Goal: Task Accomplishment & Management: Complete application form

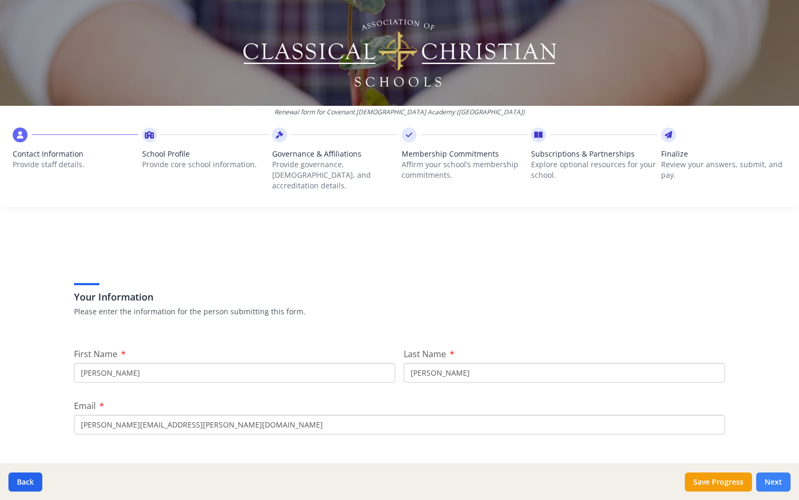
click at [770, 482] on button "Next" at bounding box center [773, 481] width 34 height 19
type input "[PHONE_NUMBER]"
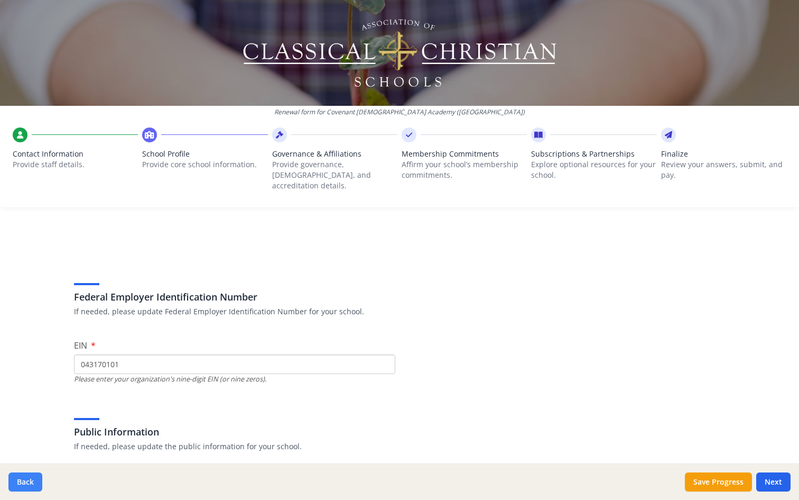
click at [31, 478] on button "Back" at bounding box center [25, 481] width 34 height 19
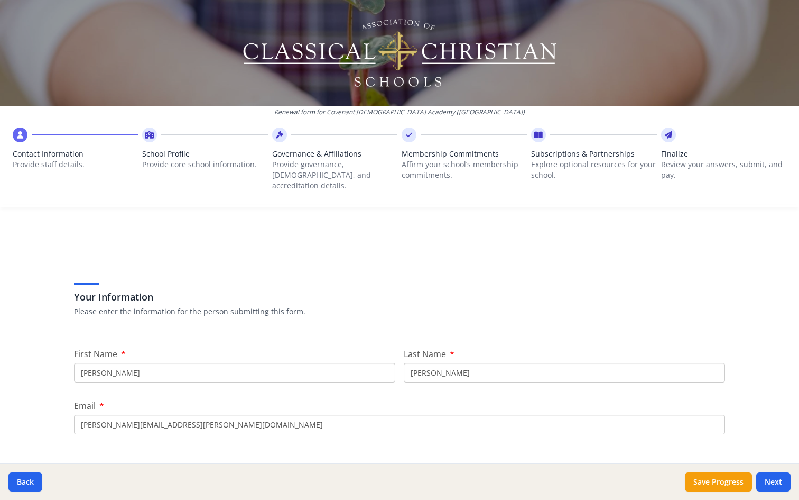
click at [120, 368] on input "[PERSON_NAME]" at bounding box center [234, 373] width 321 height 20
type input "N"
type input "[PERSON_NAME]"
type input "Rossotti"
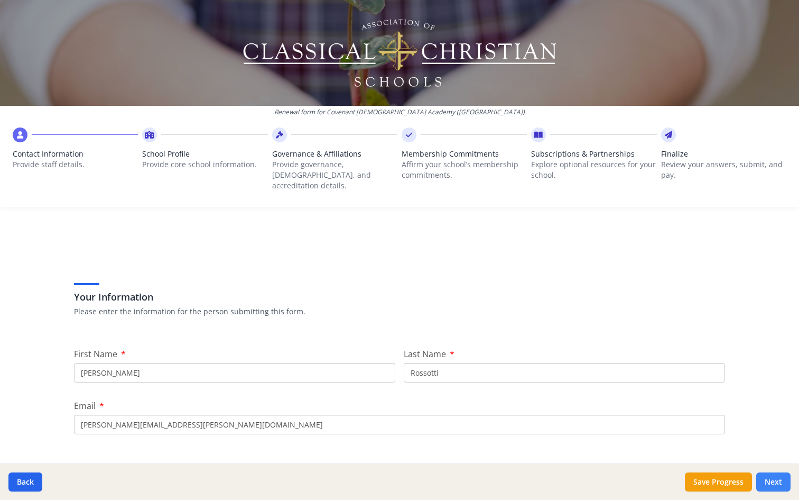
type input "[PERSON_NAME][EMAIL_ADDRESS][PERSON_NAME][DOMAIN_NAME]"
click at [773, 484] on button "Next" at bounding box center [773, 481] width 34 height 19
type input "[PHONE_NUMBER]"
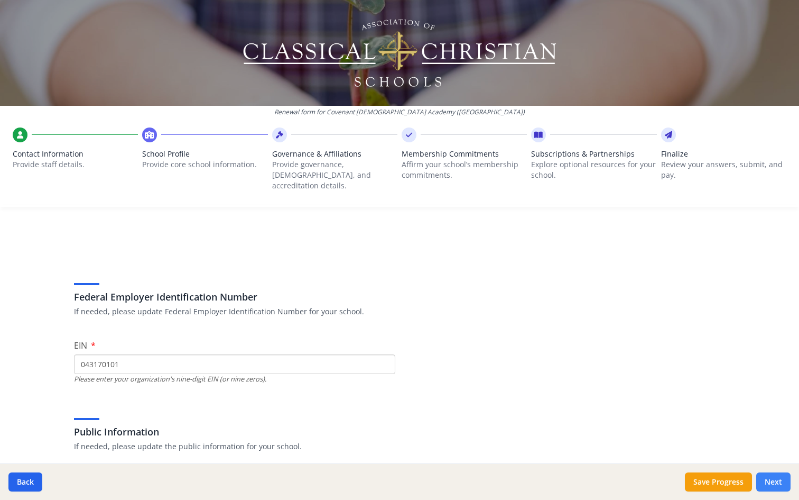
click at [772, 477] on button "Next" at bounding box center [773, 481] width 34 height 19
click at [766, 478] on button "Next" at bounding box center [773, 481] width 34 height 19
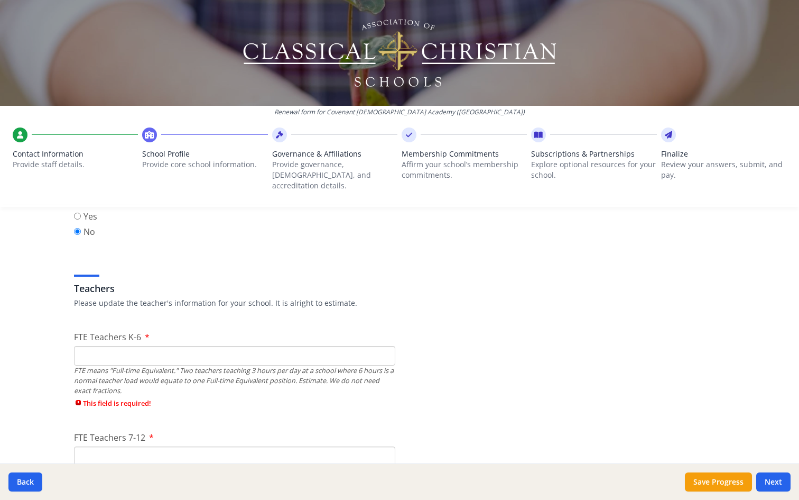
scroll to position [557, 0]
click at [362, 345] on input "FTE Teachers K-6" at bounding box center [234, 355] width 321 height 20
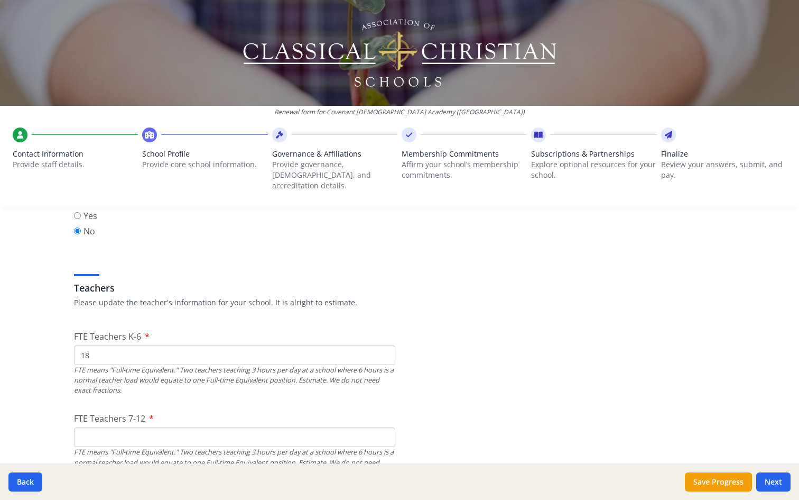
type input "18"
click at [163, 429] on input "FTE Teachers 7-12" at bounding box center [234, 437] width 321 height 20
type input "18"
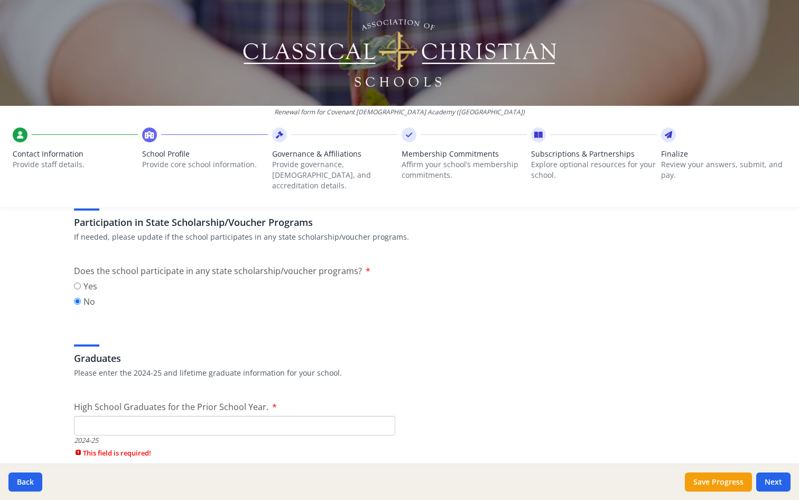
scroll to position [1432, 0]
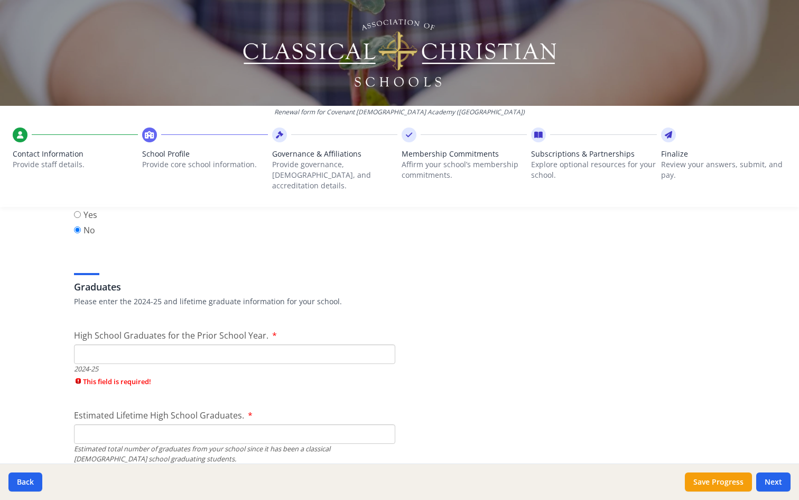
click at [252, 344] on input "High School Graduates for the Prior School Year." at bounding box center [234, 354] width 321 height 20
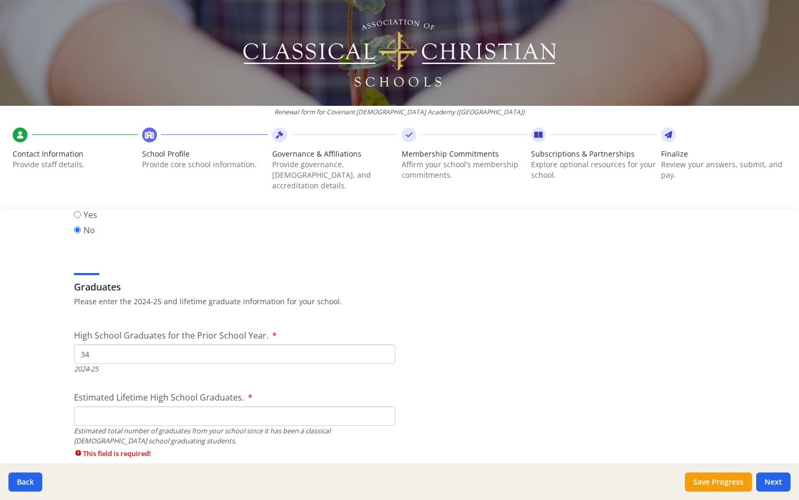
type input "34"
click at [176, 412] on input "Estimated Lifetime High School Graduates." at bounding box center [234, 416] width 321 height 20
type input "277"
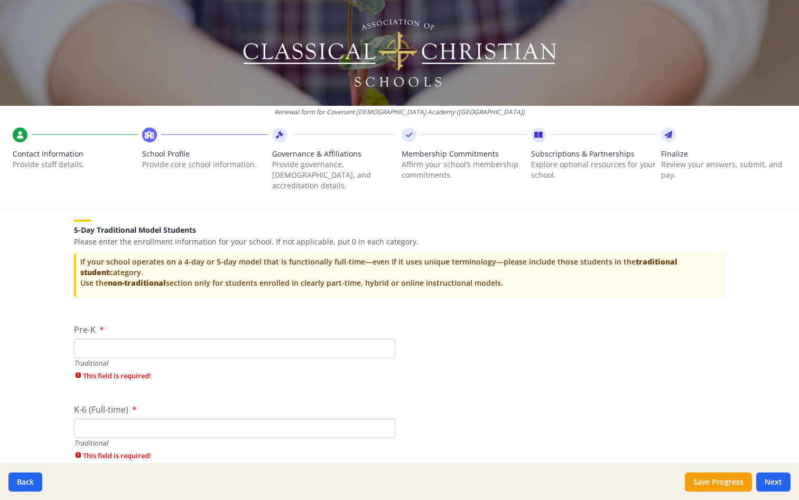
scroll to position [2113, 0]
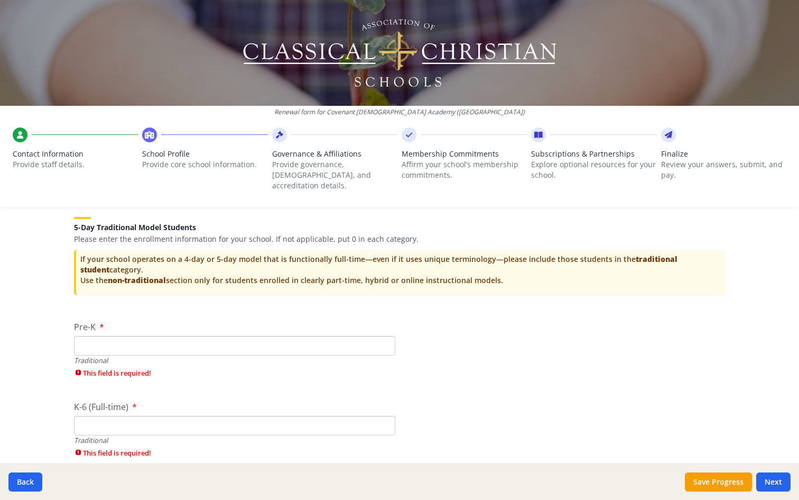
click at [196, 336] on input "Pre-K" at bounding box center [234, 346] width 321 height 20
type input "23"
click at [156, 412] on div "K-6 (Full-time) Traditional This field is required!" at bounding box center [234, 431] width 321 height 63
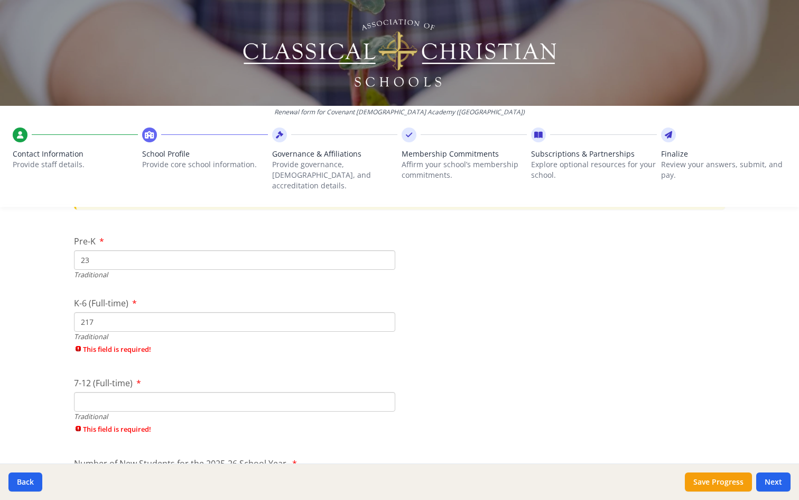
scroll to position [2215, 0]
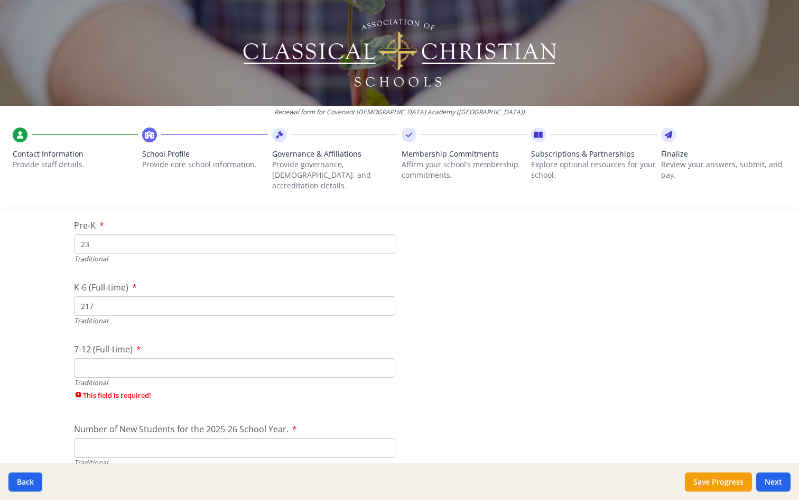
click at [159, 363] on input "7-12 (Full-time)" at bounding box center [234, 368] width 321 height 20
click at [170, 296] on input "217" at bounding box center [234, 306] width 321 height 20
type input "218"
click at [183, 358] on input "7-12 (Full-time)" at bounding box center [234, 368] width 321 height 20
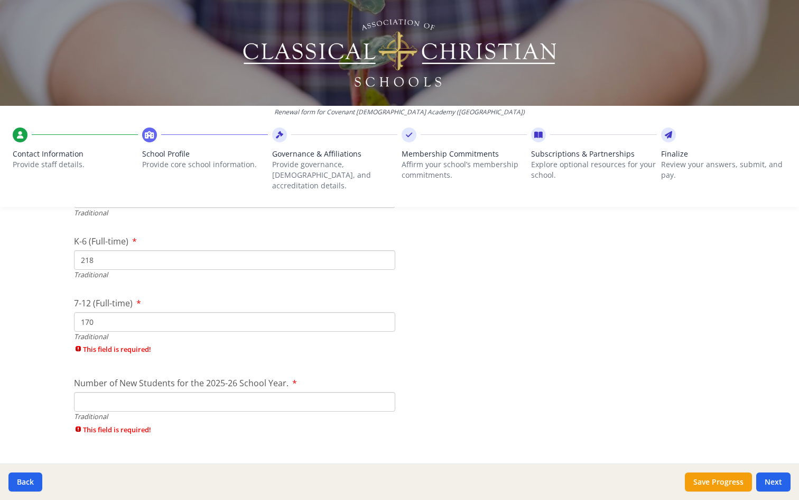
scroll to position [2269, 0]
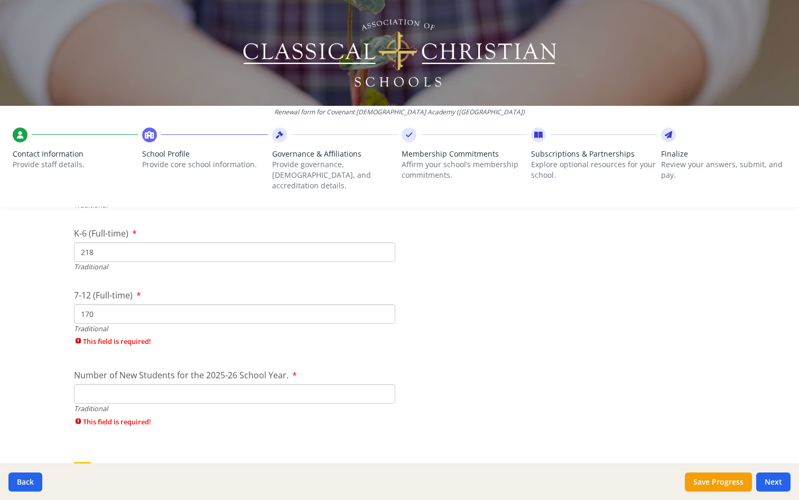
type input "170"
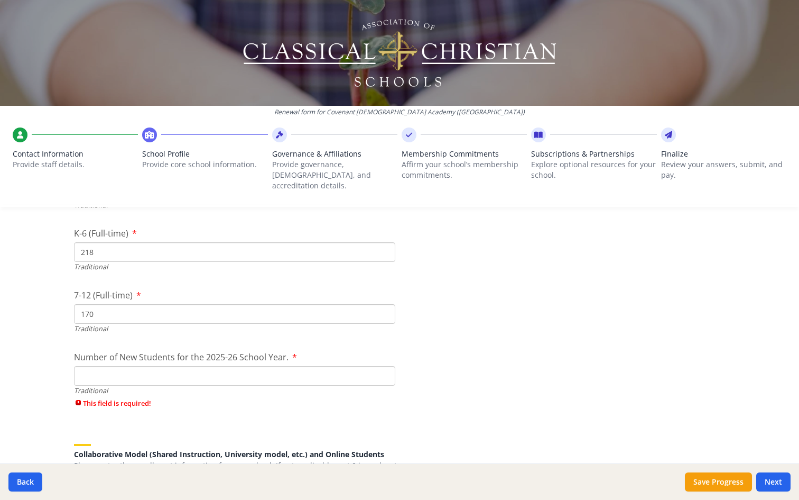
click at [151, 381] on div "Number of New Students for the 2025-26 School Year. Traditional This field is r…" at bounding box center [234, 381] width 321 height 63
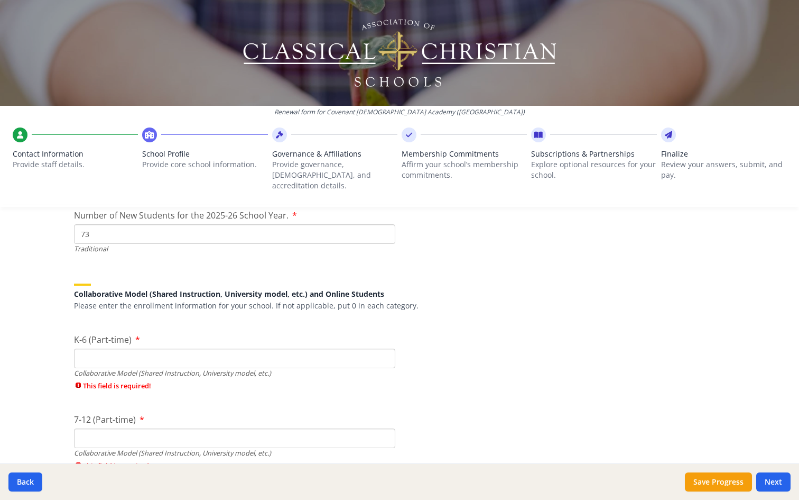
scroll to position [2445, 0]
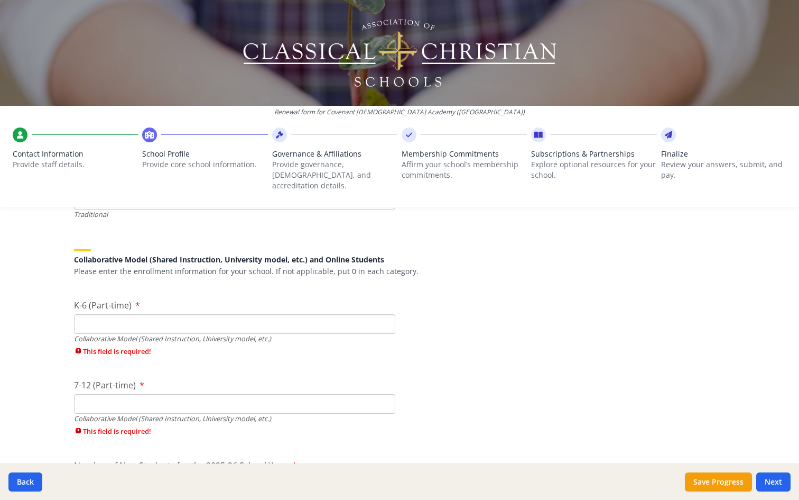
type input "73"
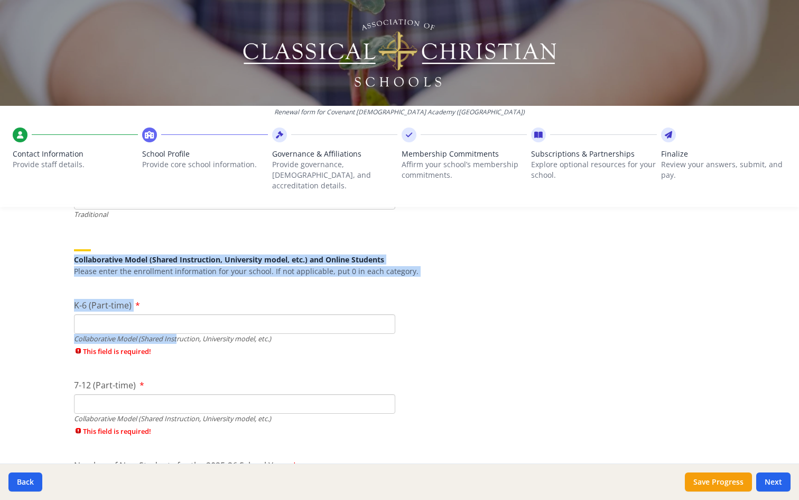
drag, startPoint x: 71, startPoint y: 247, endPoint x: 177, endPoint y: 331, distance: 135.4
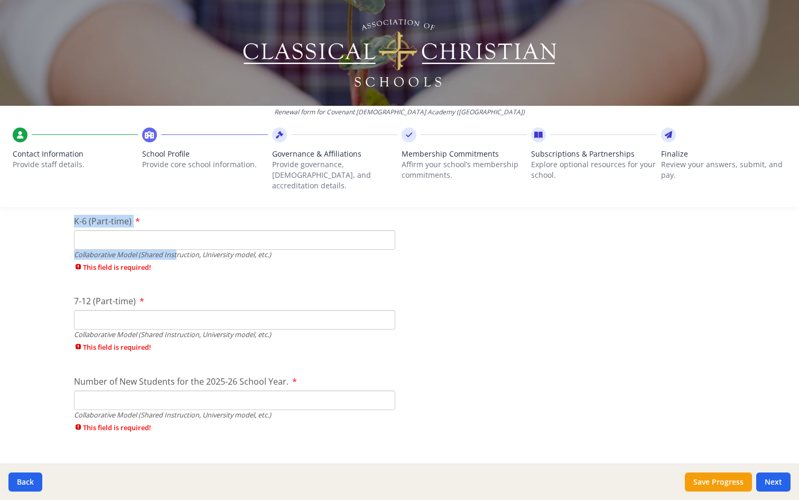
scroll to position [2530, 0]
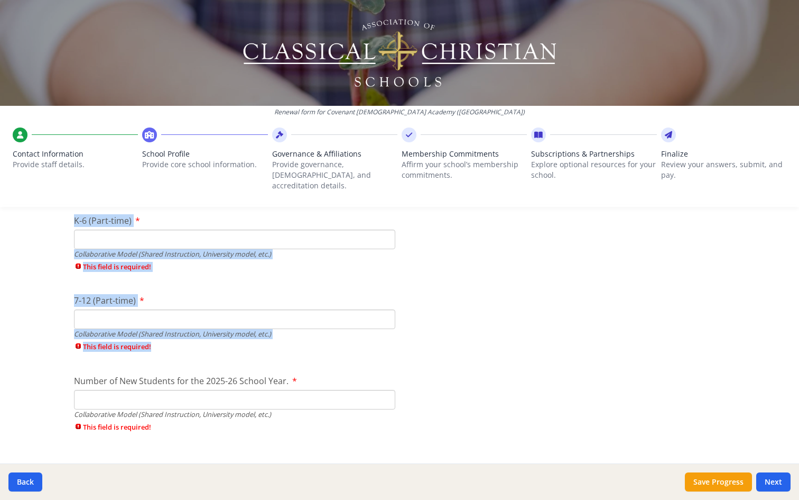
click at [181, 341] on span "This field is required!" at bounding box center [234, 346] width 321 height 10
copy div "Collaborative Model (Shared Instruction, University model, etc.) and Online Stu…"
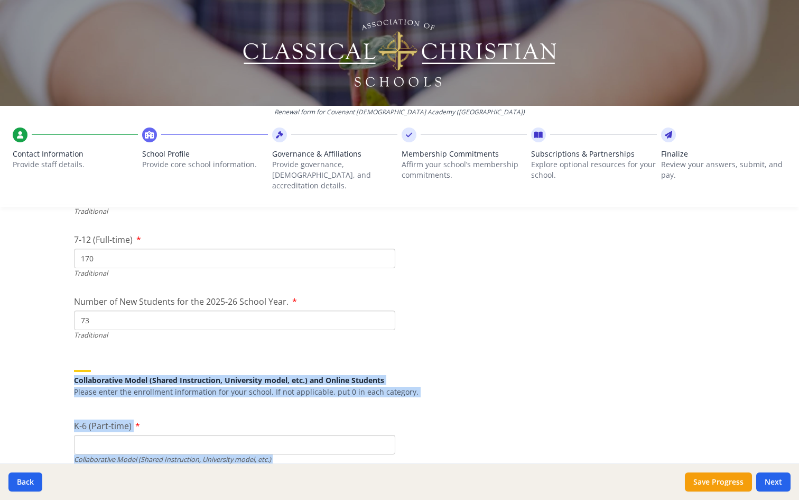
scroll to position [2325, 0]
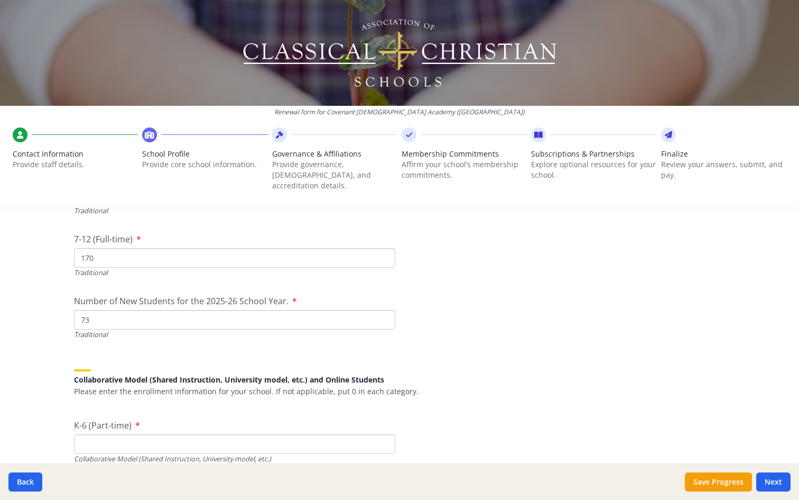
click at [201, 434] on input "K-6 (Part-time)" at bounding box center [234, 444] width 321 height 20
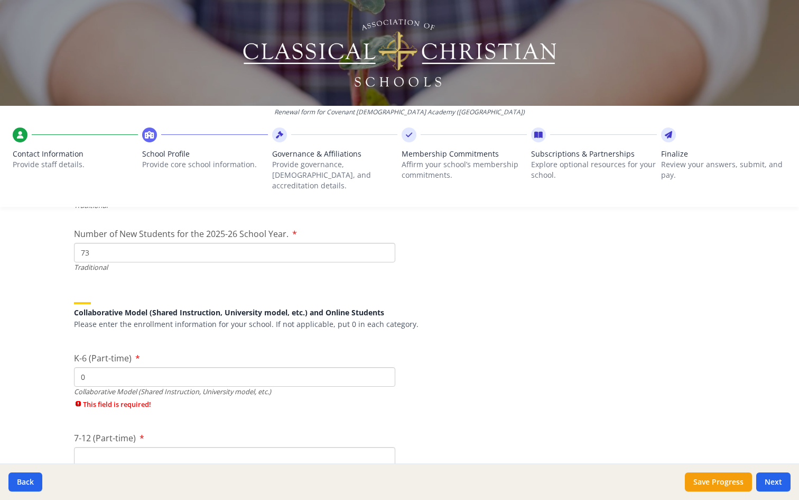
scroll to position [2415, 0]
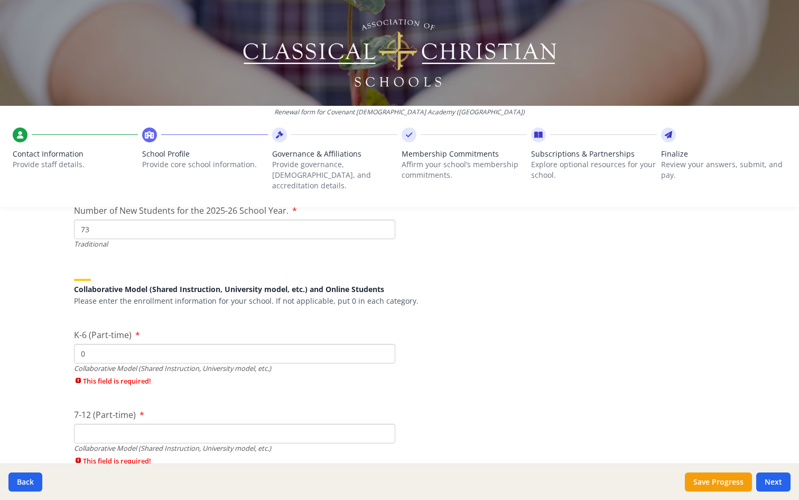
type input "0"
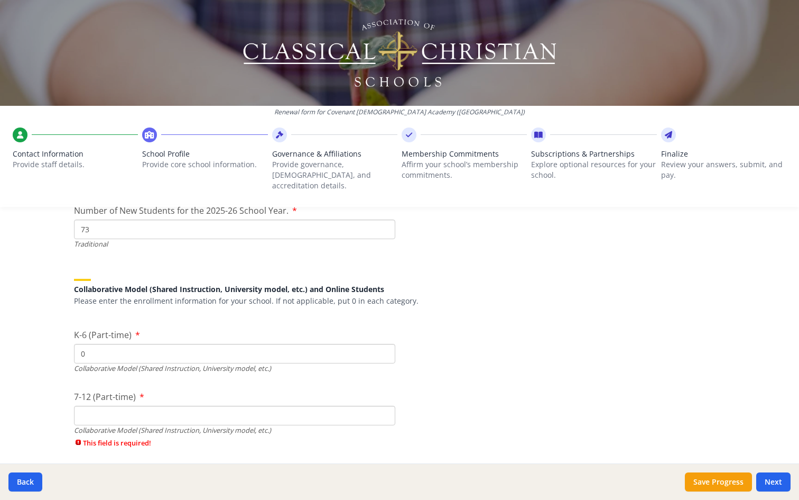
click at [198, 426] on div "7-12 (Part-time) Collaborative Model (Shared Instruction, University model, etc…" at bounding box center [234, 421] width 321 height 63
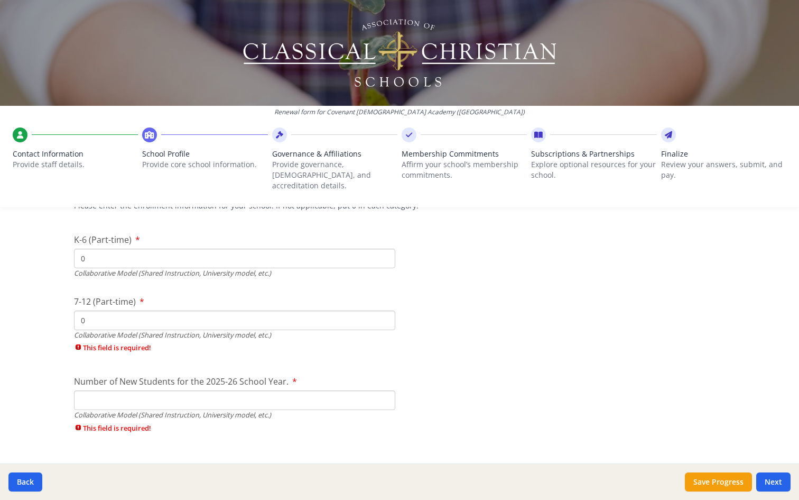
scroll to position [2519, 0]
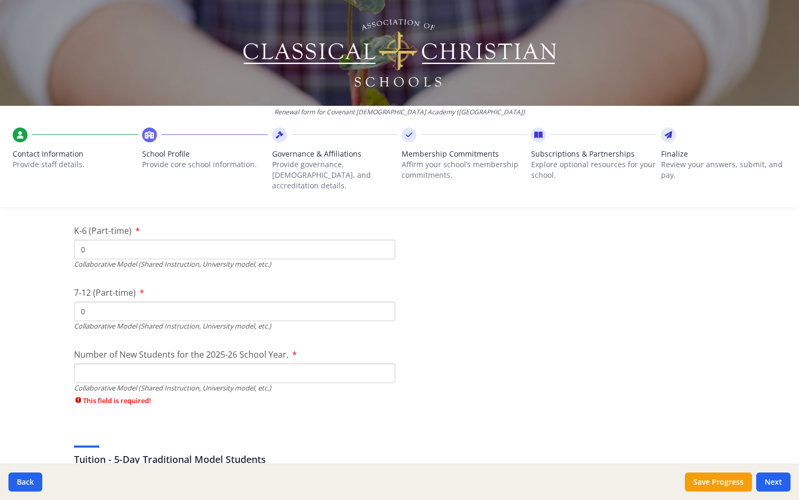
type input "0"
click at [203, 363] on input "Number of New Students for the 2025-26 School Year." at bounding box center [234, 373] width 321 height 20
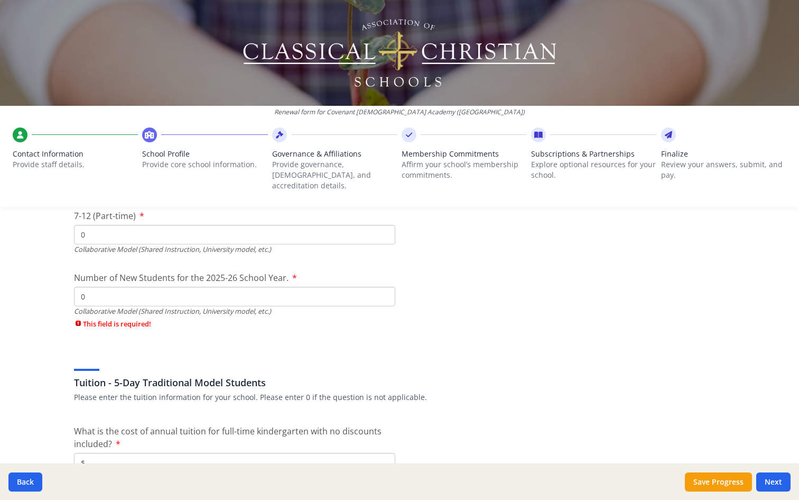
scroll to position [2676, 0]
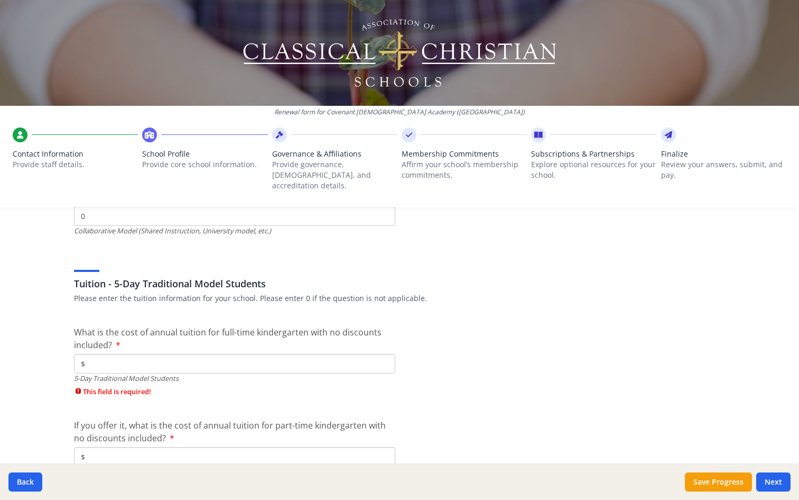
type input "0"
click at [192, 354] on input "$" at bounding box center [234, 364] width 321 height 20
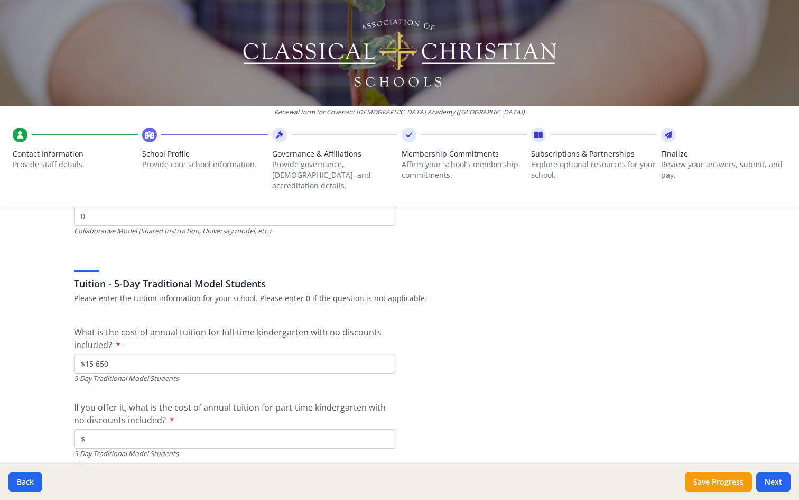
type input "$15 650"
click at [174, 434] on input "$" at bounding box center [234, 439] width 321 height 20
click at [189, 429] on input "$" at bounding box center [234, 439] width 321 height 20
click at [195, 430] on input "$" at bounding box center [234, 439] width 321 height 20
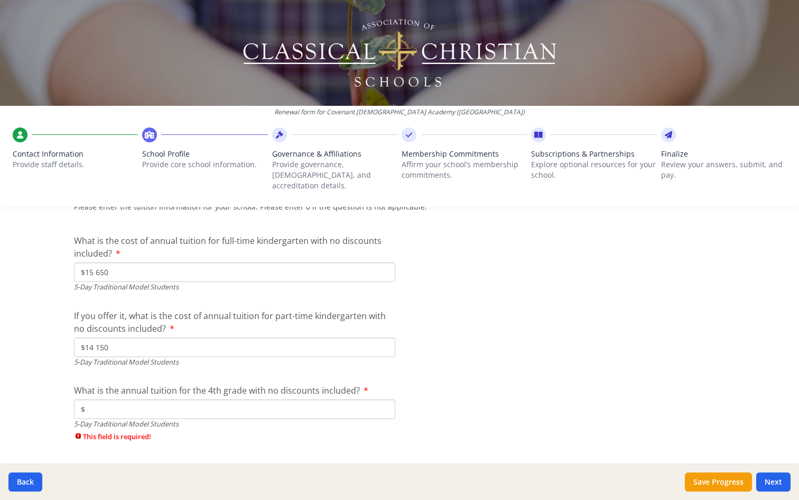
scroll to position [2775, 0]
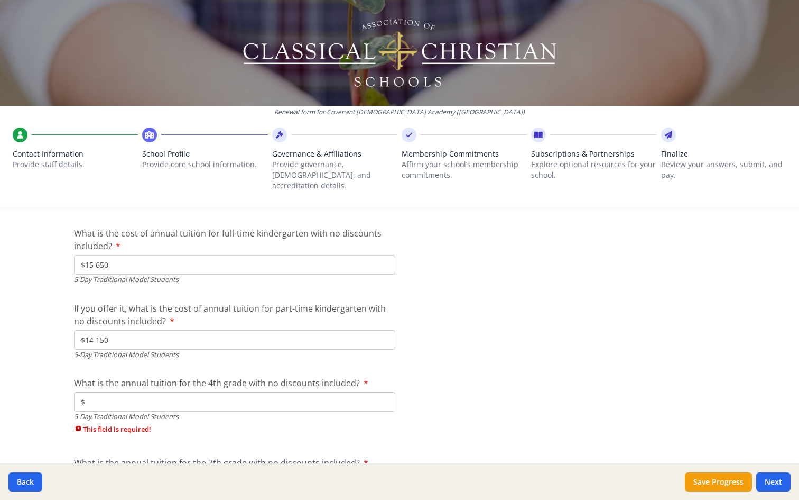
type input "$14 150"
click at [199, 393] on input "$" at bounding box center [234, 402] width 321 height 20
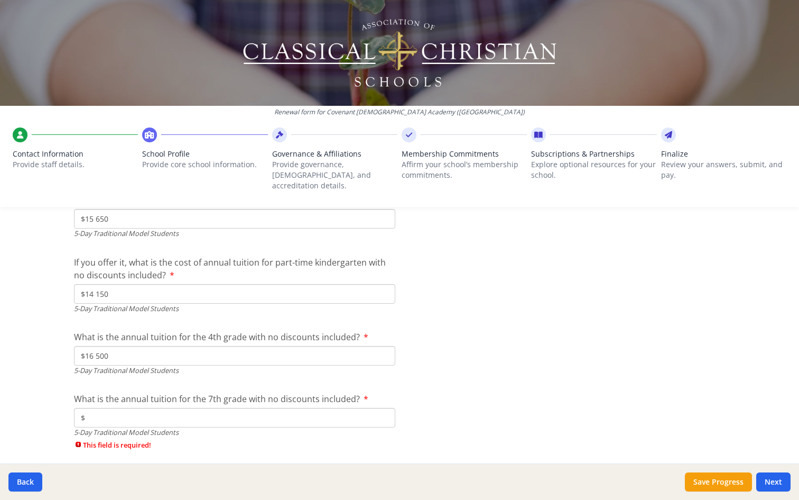
scroll to position [2848, 0]
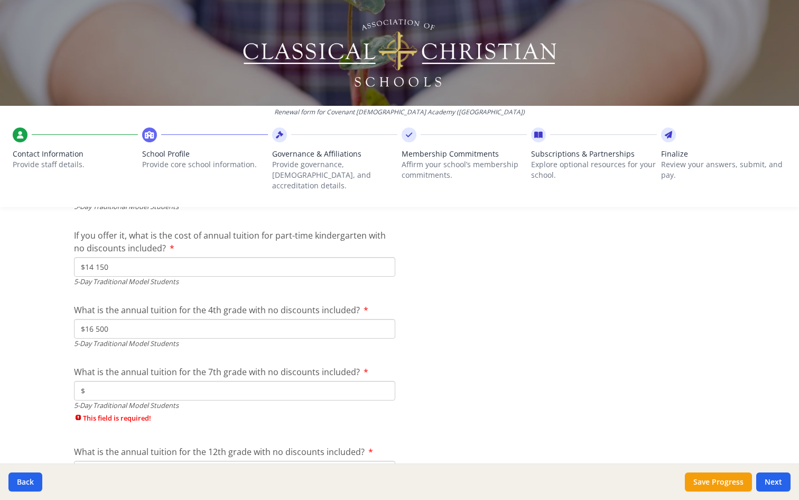
type input "$16 500"
click at [193, 381] on input "$" at bounding box center [234, 391] width 321 height 20
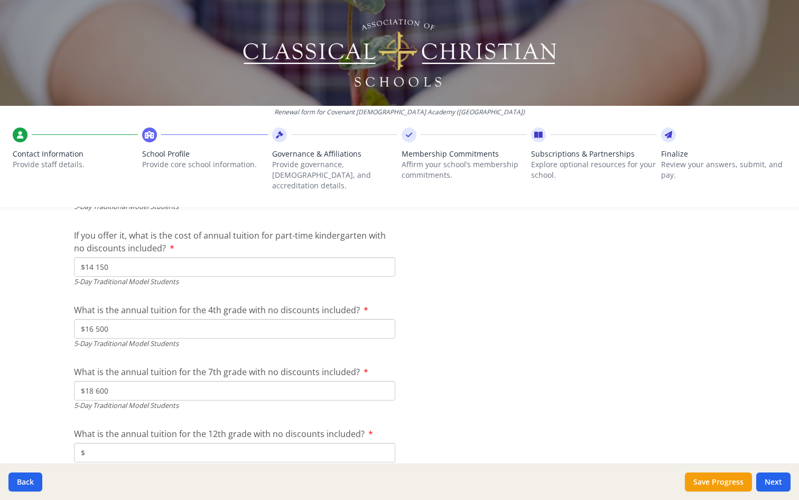
type input "$18 600"
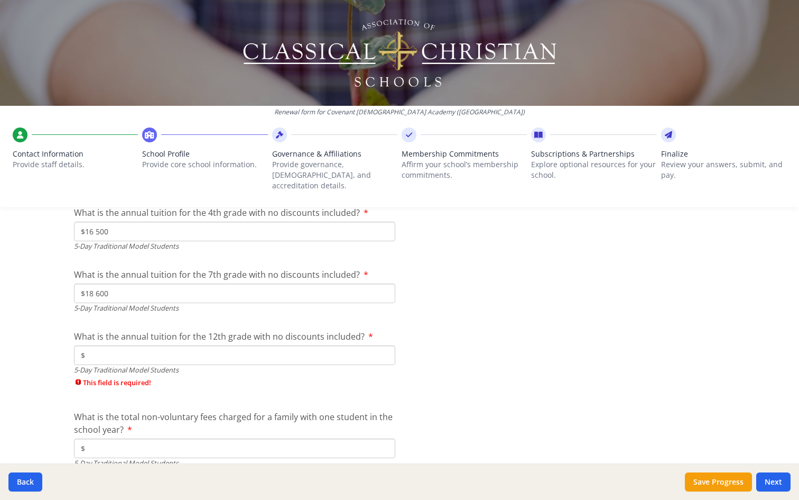
scroll to position [2946, 0]
click at [177, 348] on input "$" at bounding box center [234, 355] width 321 height 20
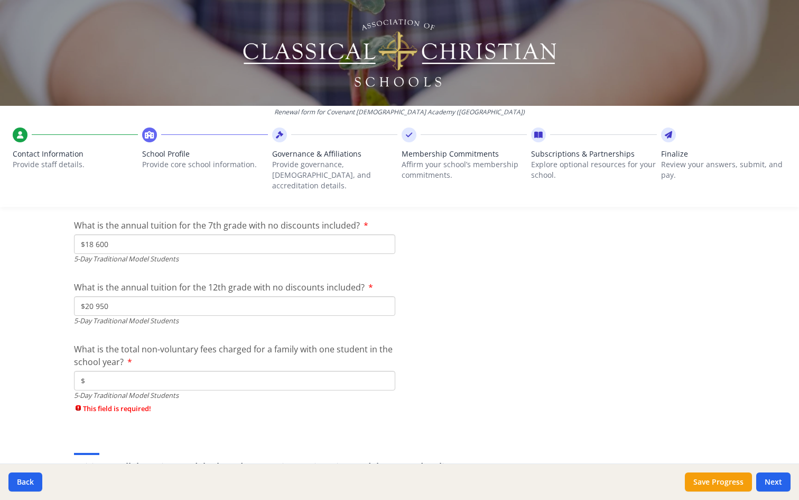
scroll to position [2997, 0]
type input "$20 950"
click at [181, 368] on input "$" at bounding box center [234, 378] width 321 height 20
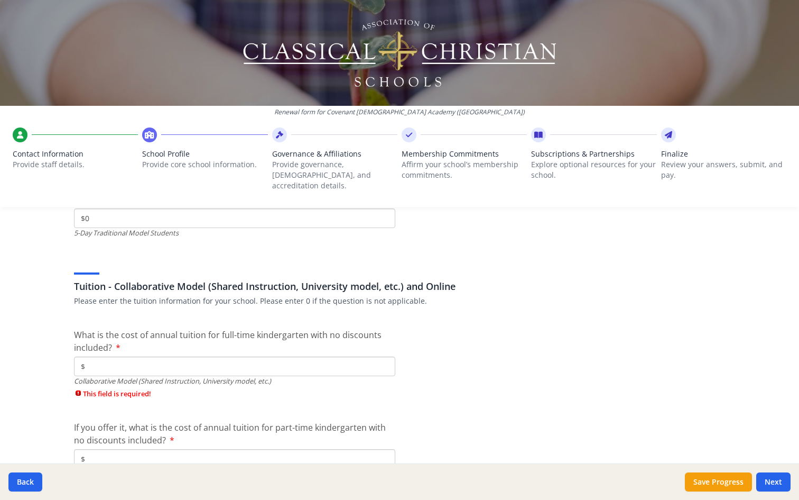
scroll to position [3229, 0]
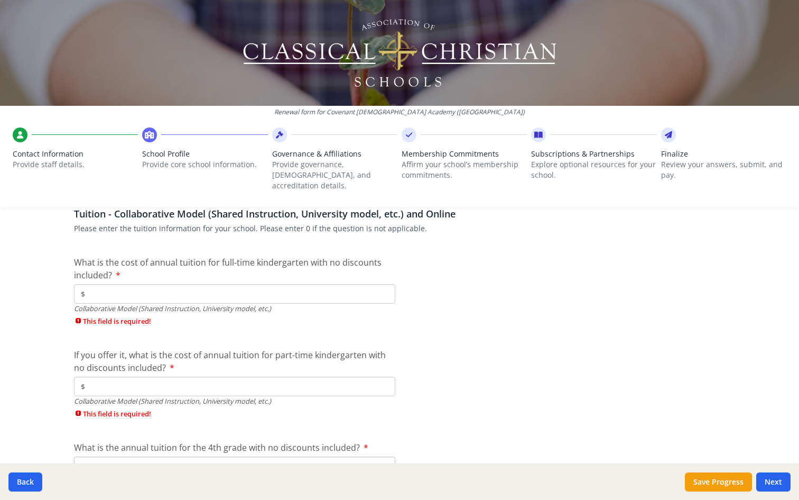
type input "$0"
click at [209, 284] on input "$" at bounding box center [234, 294] width 321 height 20
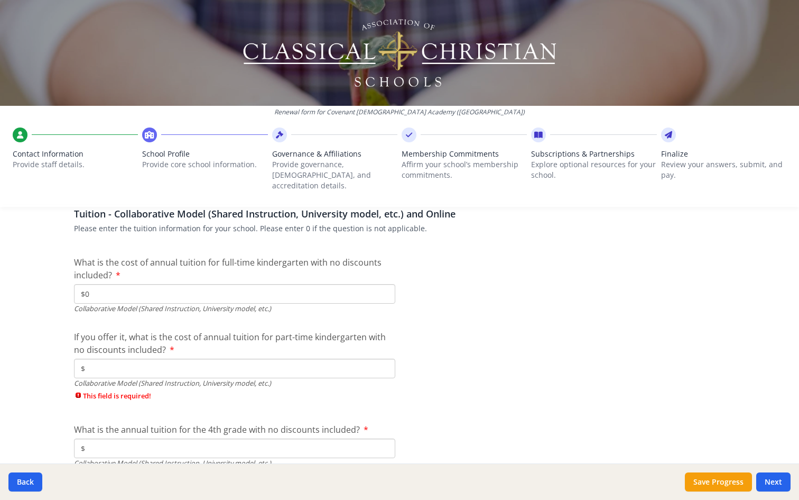
type input "$0"
click at [177, 358] on input "$" at bounding box center [234, 368] width 321 height 20
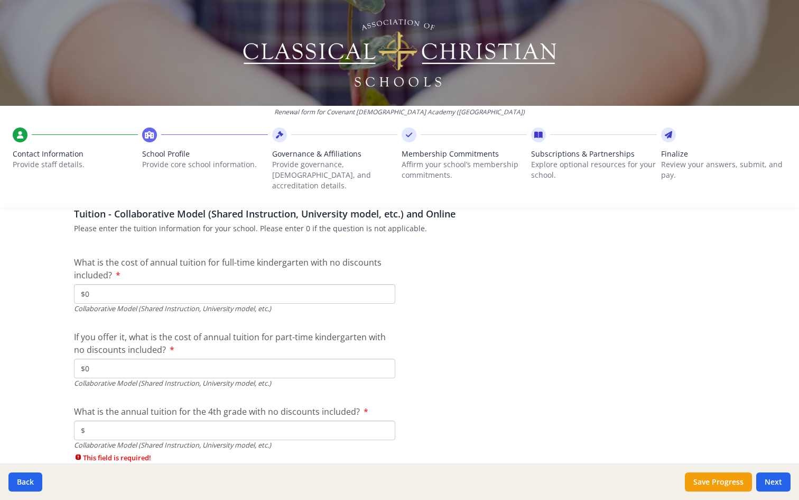
type input "$0"
click at [141, 423] on input "$" at bounding box center [234, 430] width 321 height 20
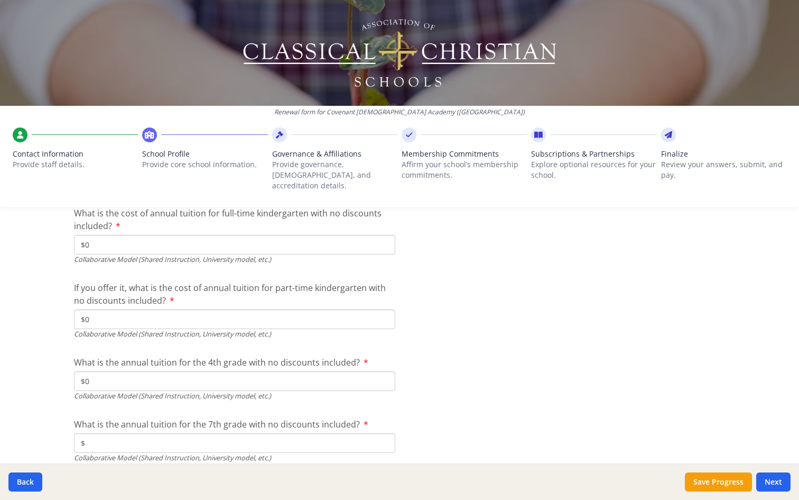
scroll to position [3279, 0]
type input "$0"
click at [140, 438] on input "$" at bounding box center [234, 442] width 321 height 20
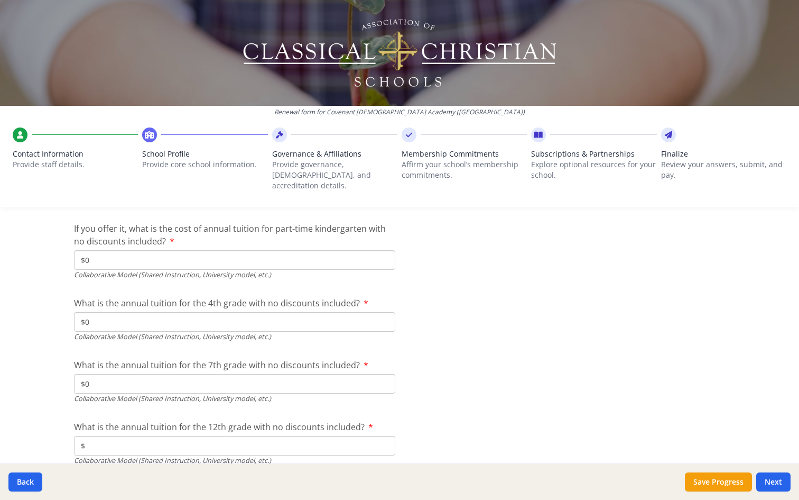
scroll to position [3370, 0]
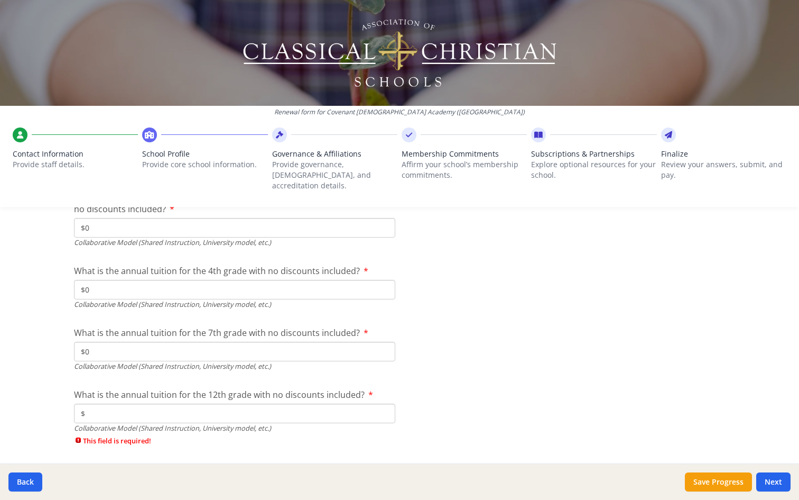
type input "$0"
click at [136, 403] on input "$" at bounding box center [234, 413] width 321 height 20
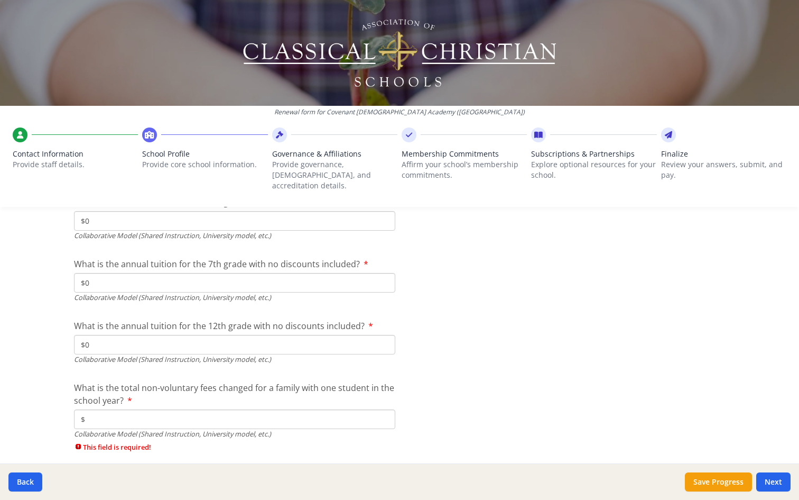
scroll to position [3440, 0]
type input "$0"
click at [132, 408] on input "$" at bounding box center [234, 418] width 321 height 20
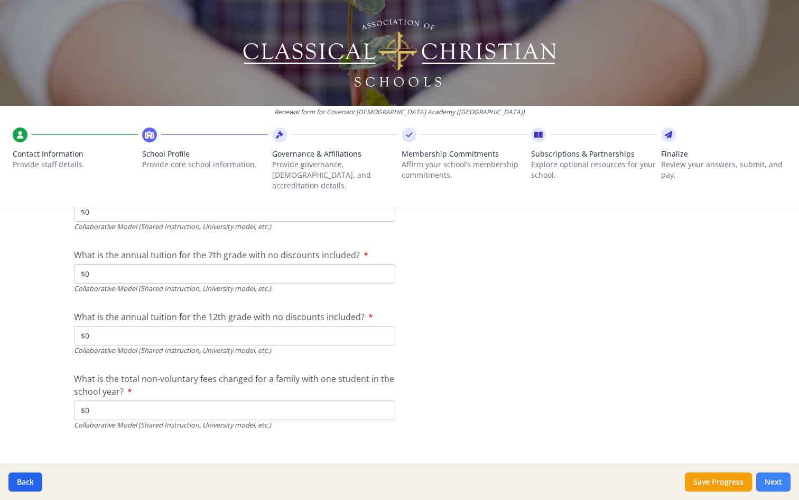
type input "$0"
click at [775, 482] on button "Next" at bounding box center [773, 481] width 34 height 19
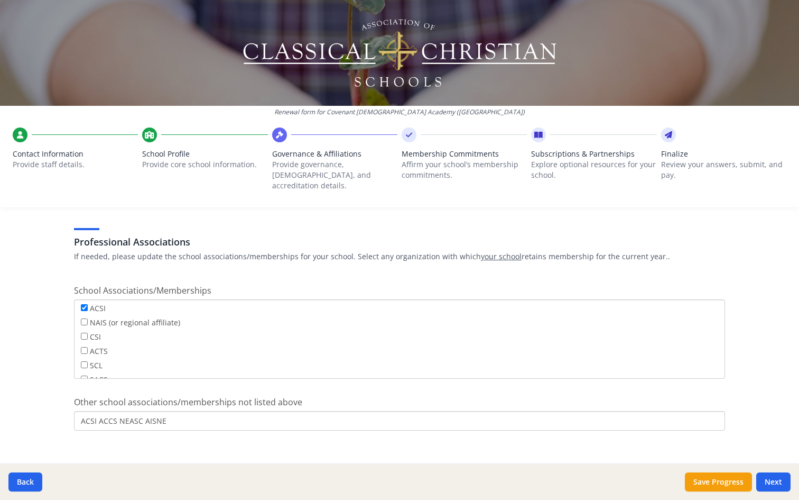
scroll to position [0, 0]
click at [84, 305] on input "ACSI" at bounding box center [84, 308] width 7 height 7
checkbox input "false"
drag, startPoint x: 119, startPoint y: 410, endPoint x: 90, endPoint y: 409, distance: 29.1
click at [90, 411] on input "ACSI ACCS NEASC AISNE" at bounding box center [399, 421] width 651 height 20
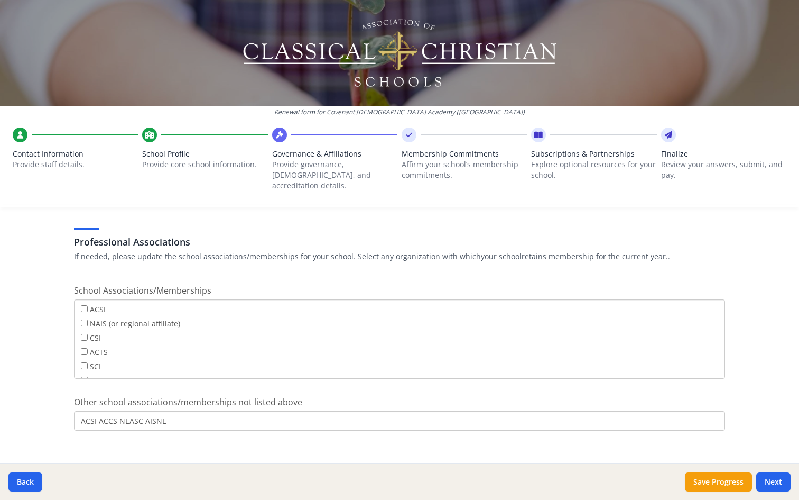
click at [91, 411] on input "ACSI ACCS NEASC AISNE" at bounding box center [399, 421] width 651 height 20
click at [137, 411] on input "ACCS NEASC AISNE" at bounding box center [399, 421] width 651 height 20
type input "ACCS NEASC"
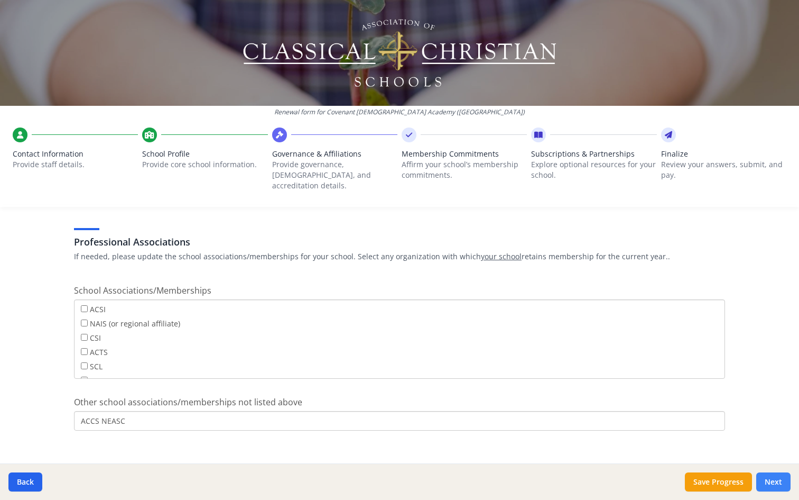
click at [780, 477] on button "Next" at bounding box center [773, 481] width 34 height 19
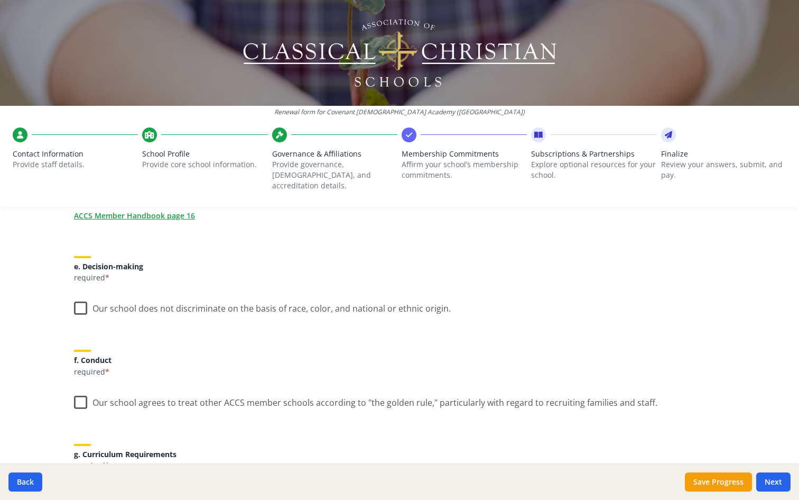
scroll to position [564, 0]
click at [82, 297] on label "Our school does not discriminate on the basis of race, color, and national or e…" at bounding box center [262, 305] width 377 height 23
click at [0, 0] on input "Our school does not discriminate on the basis of race, color, and national or e…" at bounding box center [0, 0] width 0 height 0
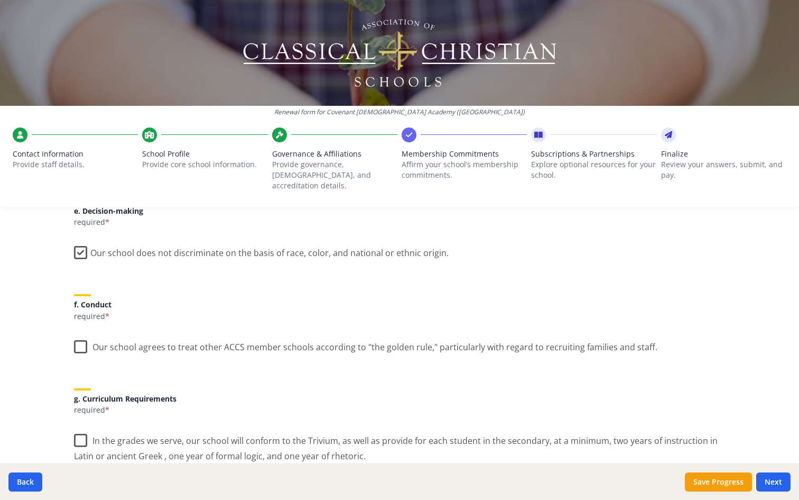
scroll to position [626, 0]
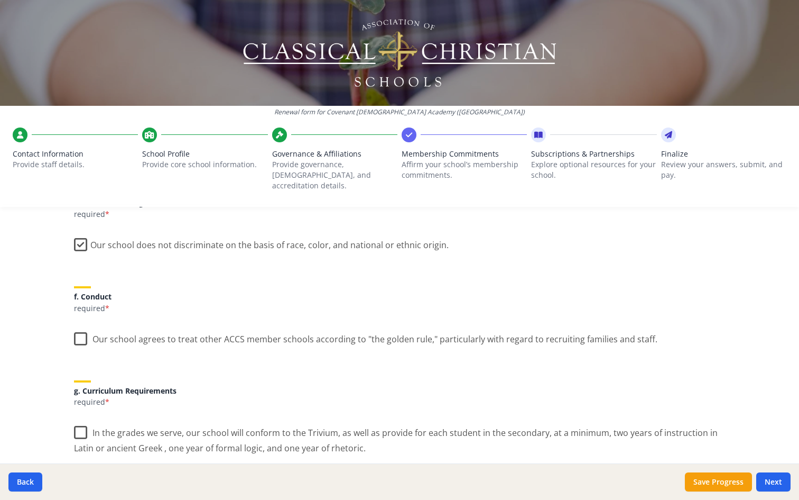
click at [76, 330] on label "Our school agrees to treat other ACCS member schools according to "the golden r…" at bounding box center [366, 336] width 584 height 23
click at [0, 0] on input "Our school agrees to treat other ACCS member schools according to "the golden r…" at bounding box center [0, 0] width 0 height 0
click at [78, 425] on label "In the grades we serve, our school will conform to the Trivium, as well as prov…" at bounding box center [399, 436] width 651 height 35
click at [0, 0] on input "In the grades we serve, our school will conform to the Trivium, as well as prov…" at bounding box center [0, 0] width 0 height 0
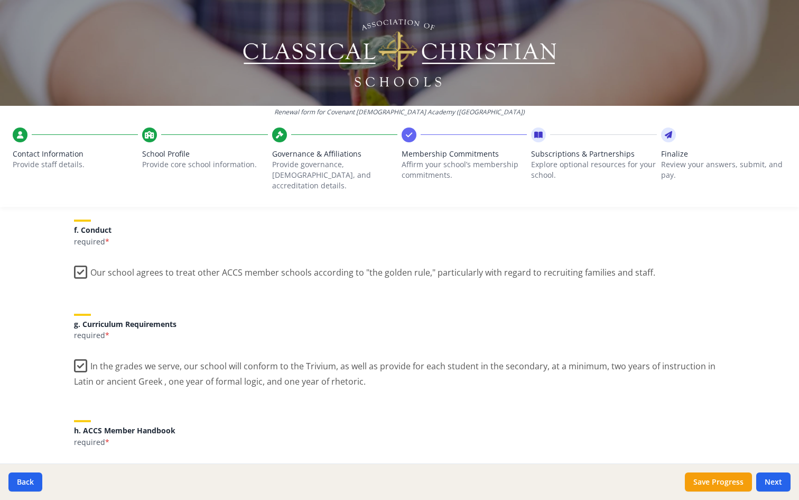
scroll to position [715, 0]
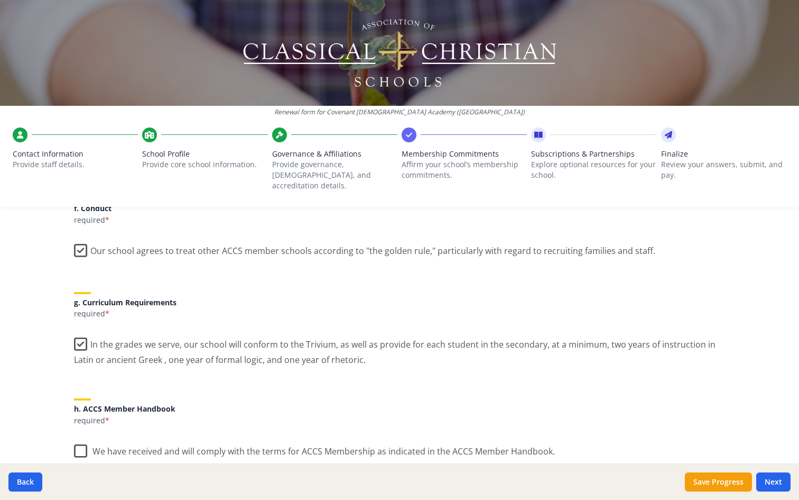
click at [77, 438] on label "We have received and will comply with the terms for ACCS Membership as indicate…" at bounding box center [314, 448] width 481 height 23
click at [0, 0] on input "We have received and will comply with the terms for ACCS Membership as indicate…" at bounding box center [0, 0] width 0 height 0
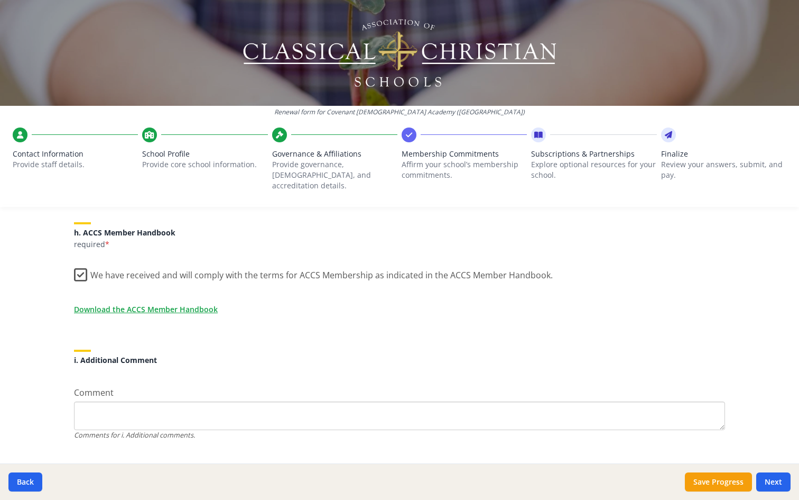
scroll to position [902, 0]
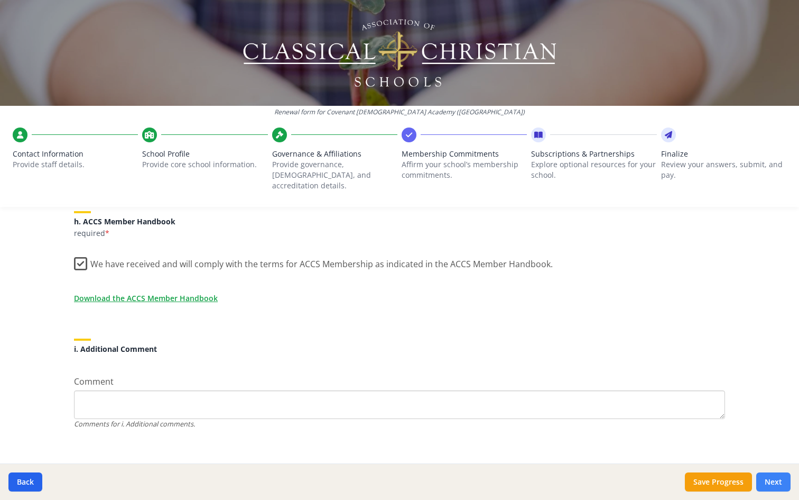
click at [774, 483] on button "Next" at bounding box center [773, 481] width 34 height 19
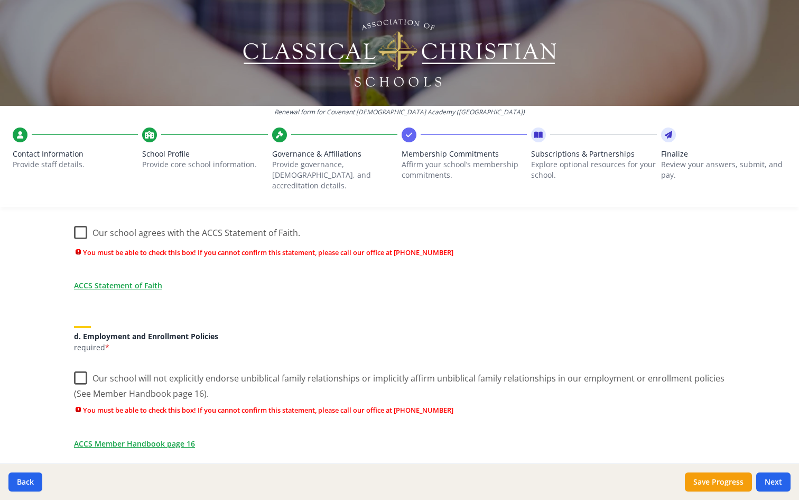
scroll to position [402, 0]
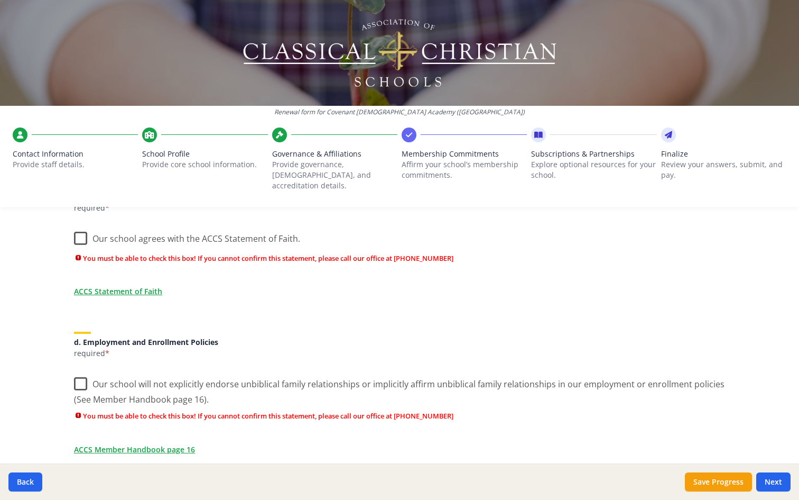
click at [81, 371] on label "Our school will not explicitly endorse unbiblical family relationships or impli…" at bounding box center [399, 387] width 651 height 35
click at [0, 0] on input "Our school will not explicitly endorse unbiblical family relationships or impli…" at bounding box center [0, 0] width 0 height 0
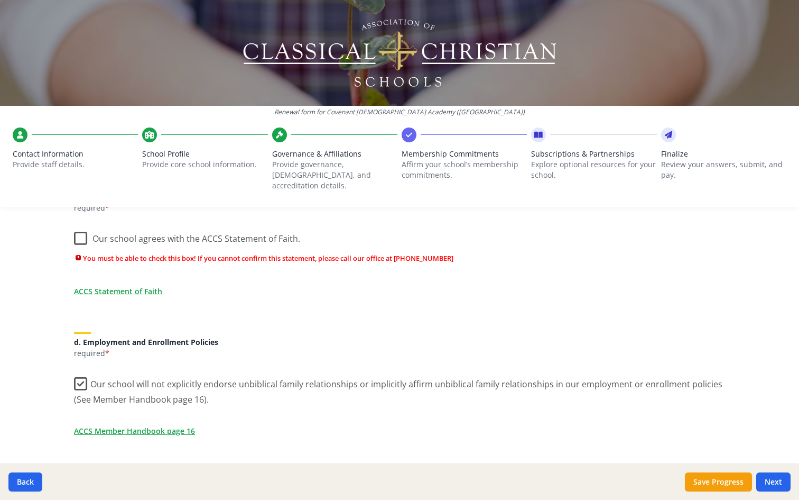
click at [80, 227] on label "Our school agrees with the ACCS Statement of Faith." at bounding box center [187, 236] width 226 height 23
click at [0, 0] on input "Our school agrees with the ACCS Statement of Faith." at bounding box center [0, 0] width 0 height 0
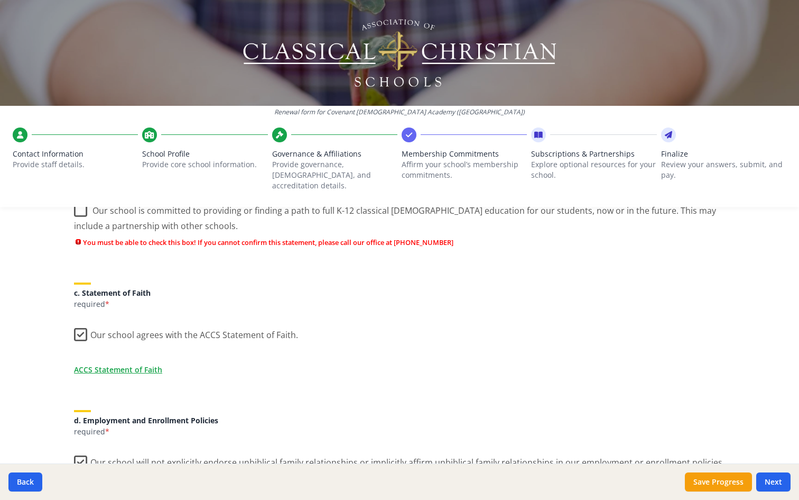
scroll to position [172, 0]
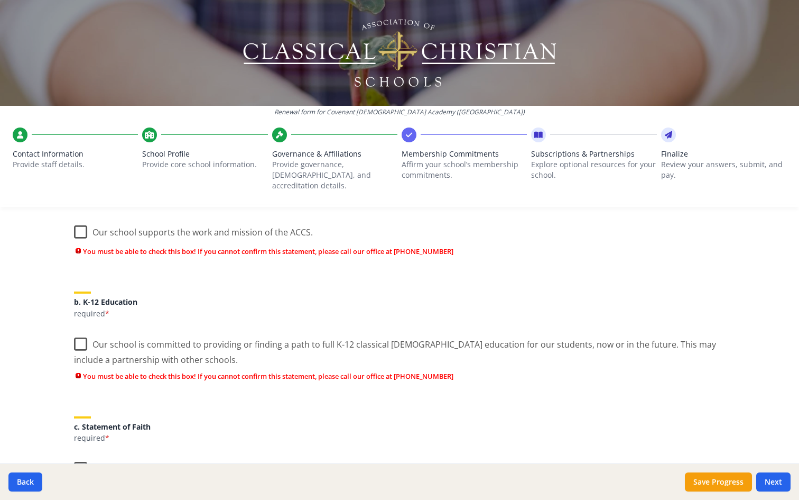
click at [81, 330] on label "Our school is committed to providing or finding a path to full K-12 classical […" at bounding box center [399, 347] width 651 height 35
click at [0, 0] on input "Our school is committed to providing or finding a path to full K-12 classical […" at bounding box center [0, 0] width 0 height 0
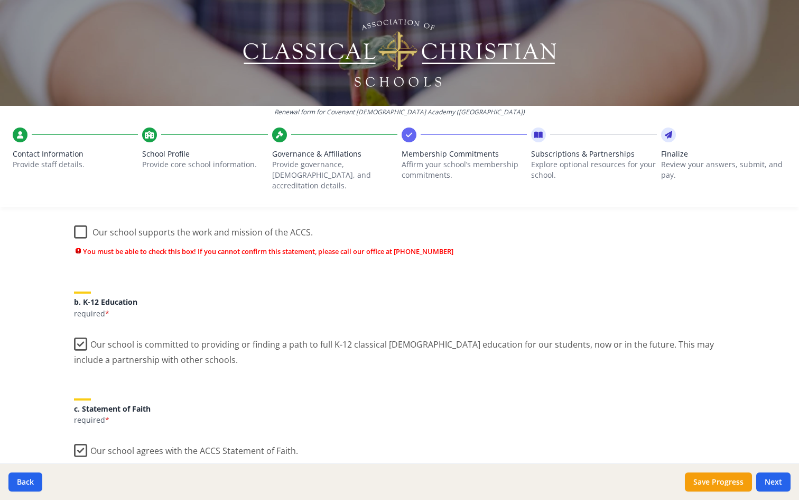
click at [84, 218] on label "Our school supports the work and mission of the ACCS." at bounding box center [193, 229] width 239 height 23
click at [0, 0] on input "Our school supports the work and mission of the ACCS." at bounding box center [0, 0] width 0 height 0
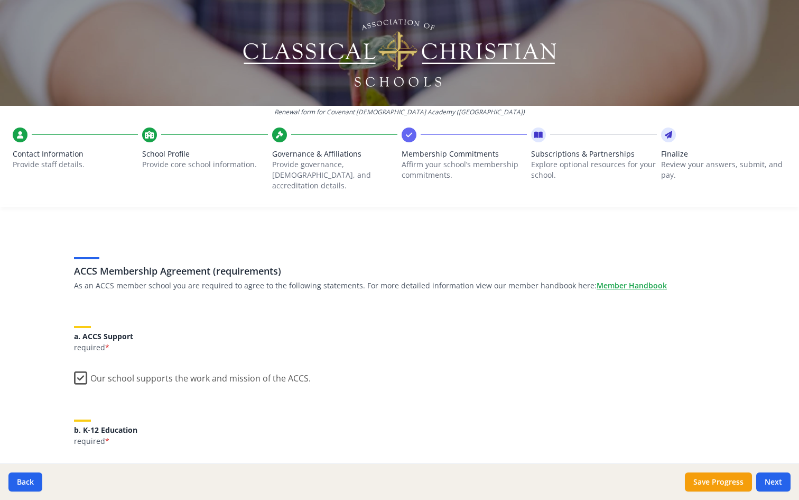
scroll to position [0, 0]
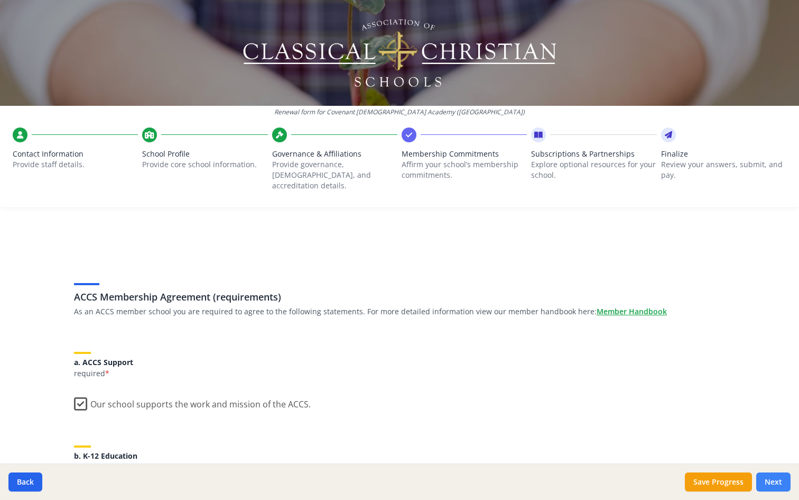
click at [769, 476] on button "Next" at bounding box center [773, 481] width 34 height 19
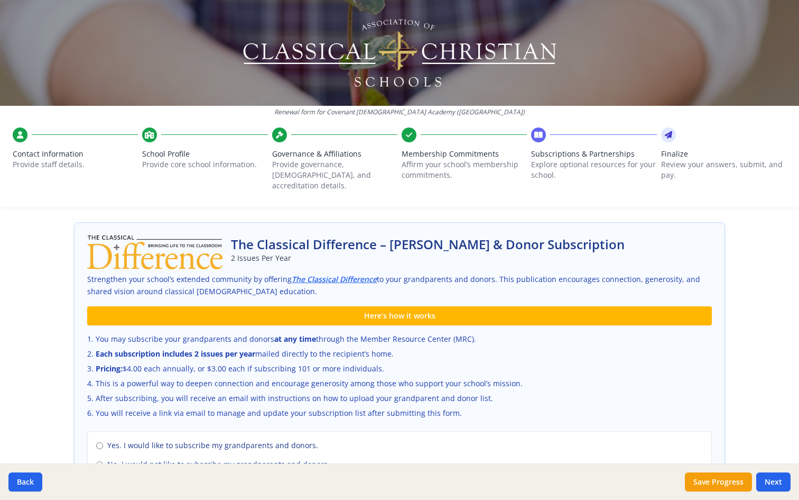
scroll to position [708, 0]
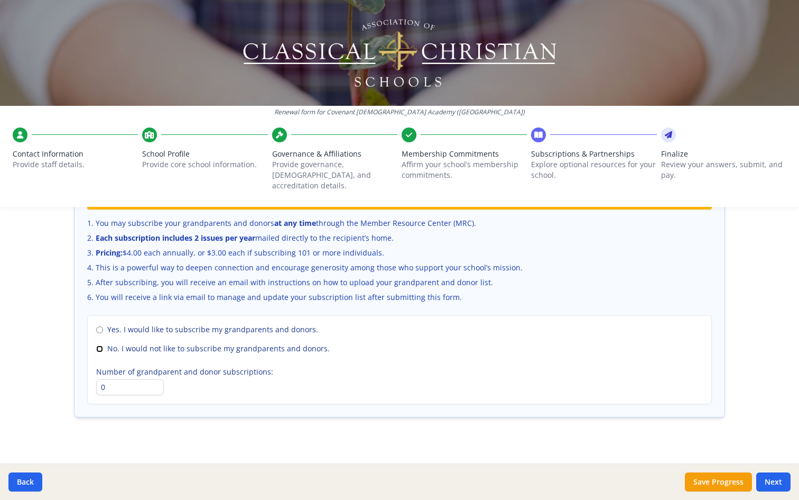
click at [97, 345] on input "No. I would not like to subscribe my grandparents and donors." at bounding box center [99, 348] width 7 height 7
radio input "true"
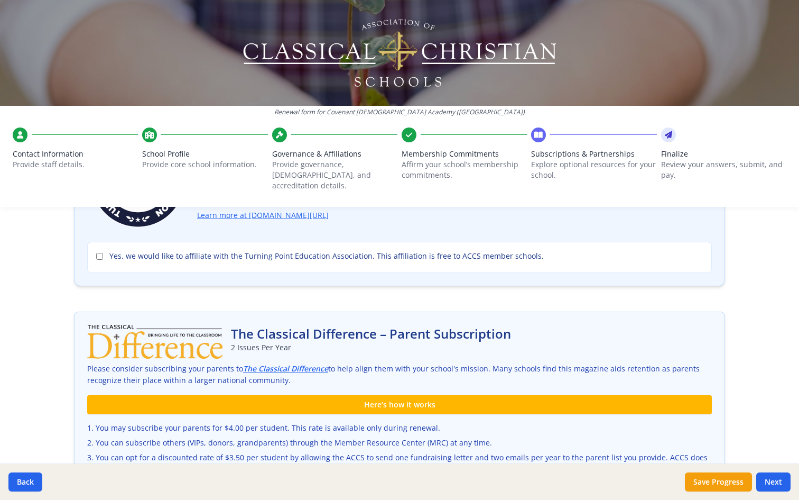
scroll to position [277, 0]
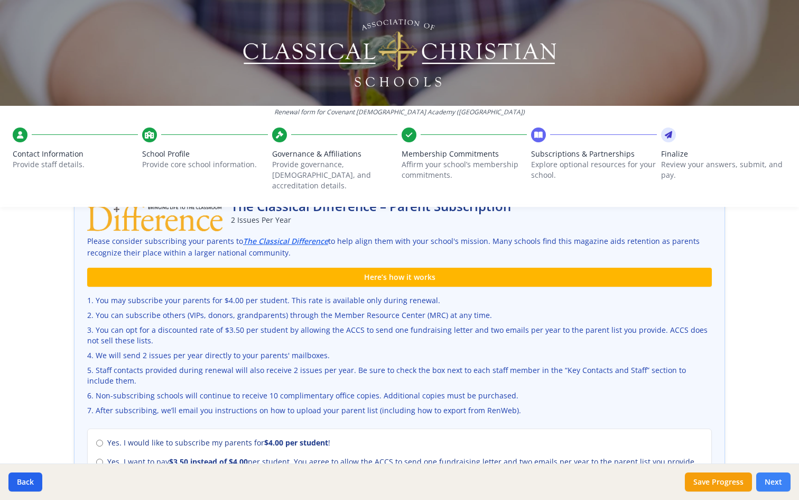
click at [775, 482] on button "Next" at bounding box center [773, 481] width 34 height 19
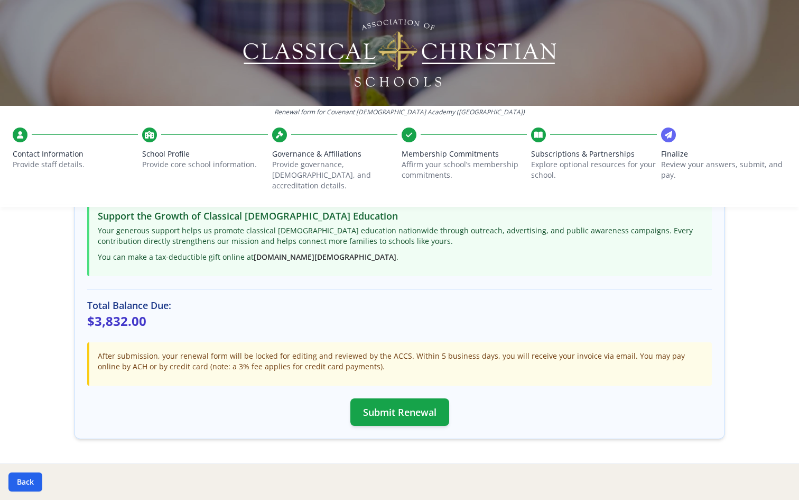
scroll to position [262, 0]
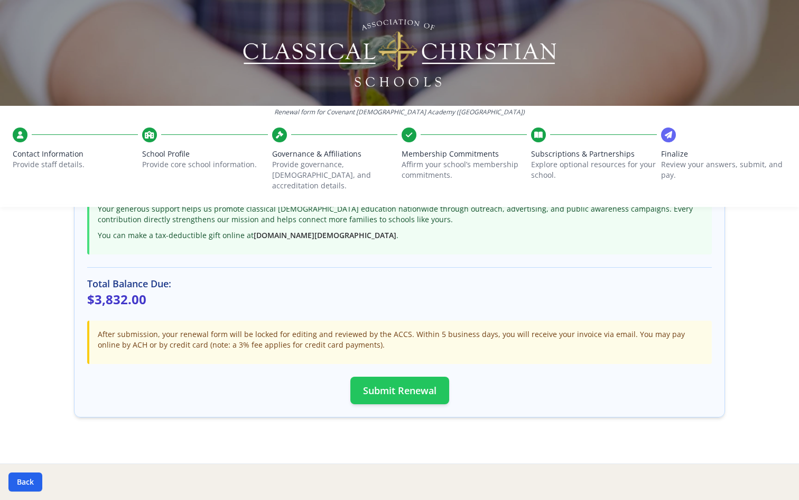
click at [401, 376] on button "Submit Renewal" at bounding box center [399, 389] width 99 height 27
